Goal: Task Accomplishment & Management: Manage account settings

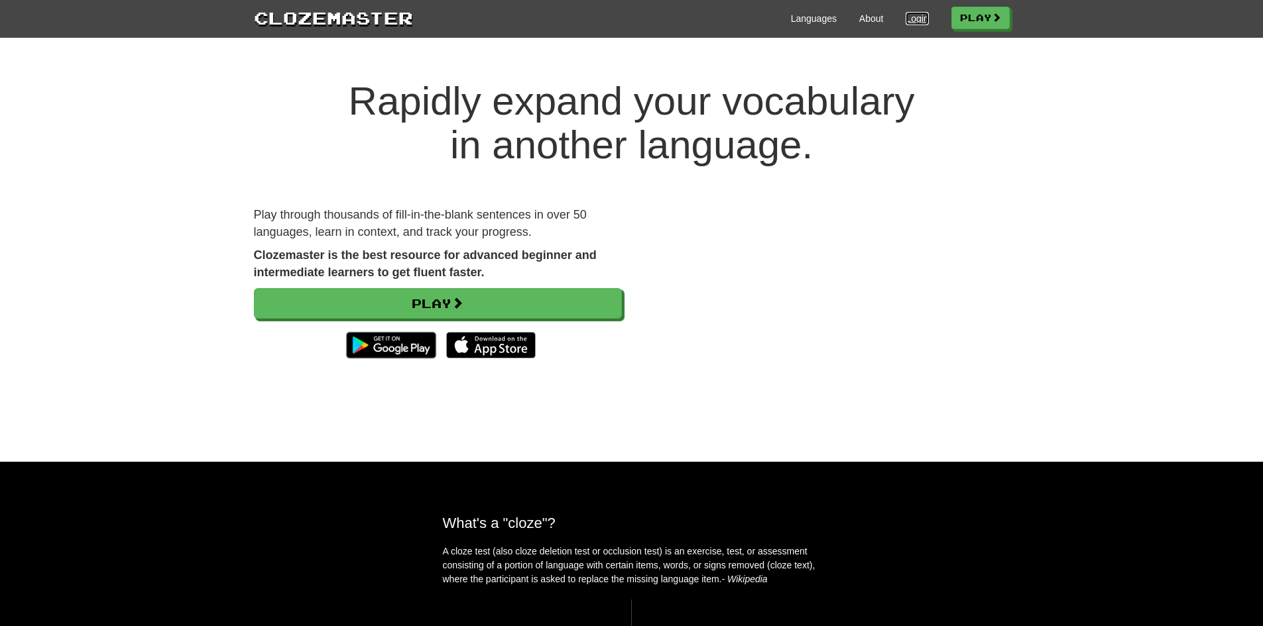
click at [914, 16] on link "Login" at bounding box center [916, 18] width 23 height 13
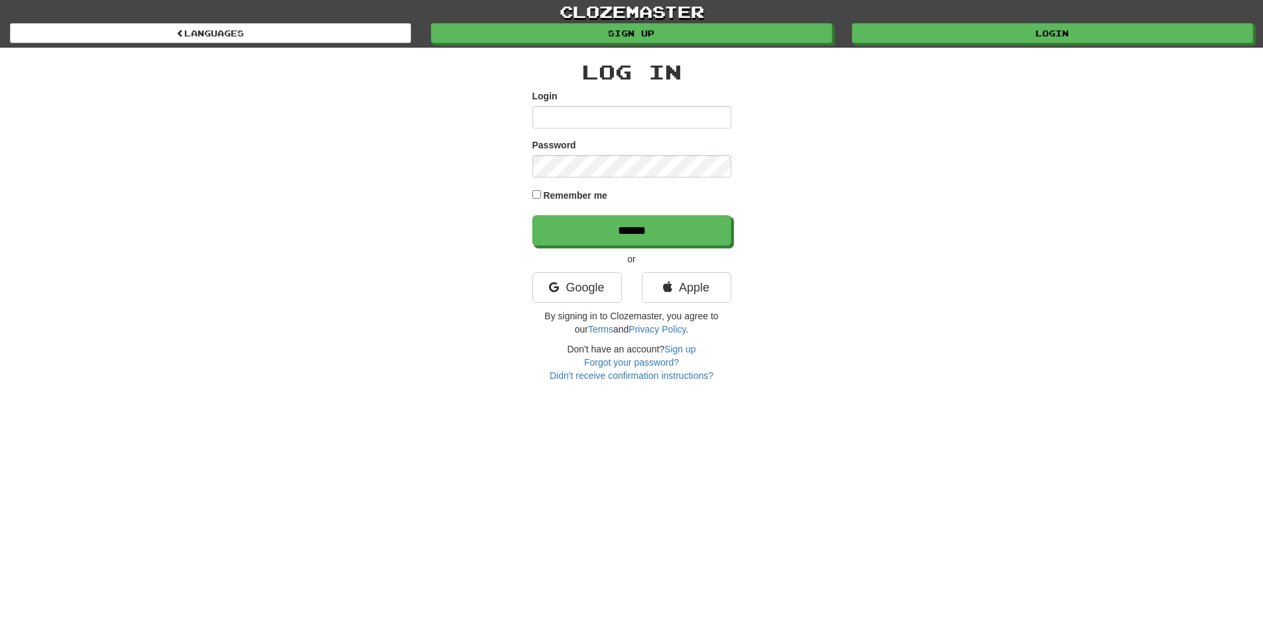
type input "**********"
click at [558, 192] on label "Remember me" at bounding box center [575, 195] width 64 height 13
click at [587, 233] on input "******" at bounding box center [632, 231] width 199 height 30
